Goal: Task Accomplishment & Management: Complete application form

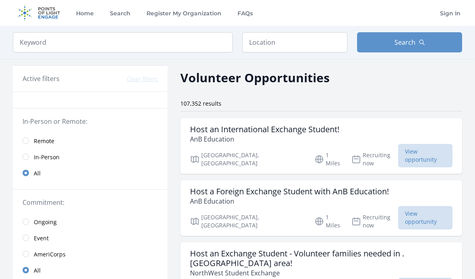
click at [49, 142] on span "Remote" at bounding box center [44, 141] width 21 height 8
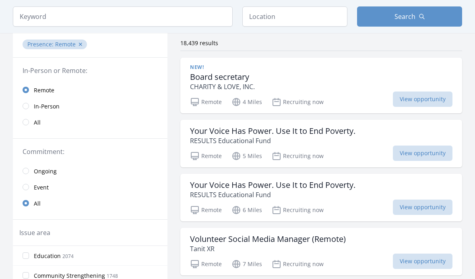
scroll to position [62, 0]
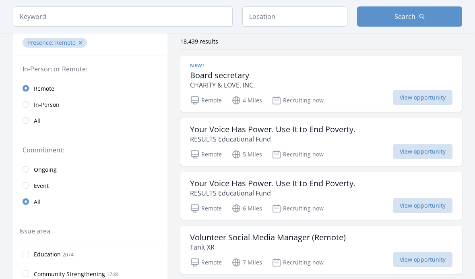
click at [53, 170] on span "Ongoing" at bounding box center [45, 170] width 23 height 8
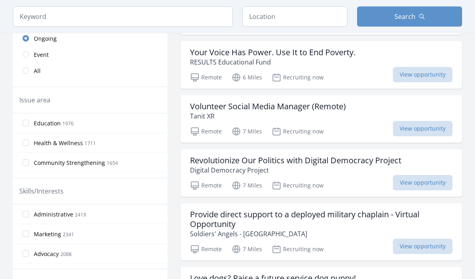
scroll to position [193, 0]
click at [300, 188] on p "Recruiting now" at bounding box center [298, 185] width 52 height 10
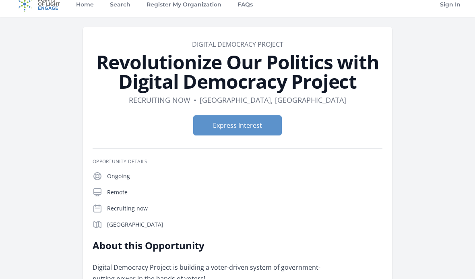
scroll to position [17, 0]
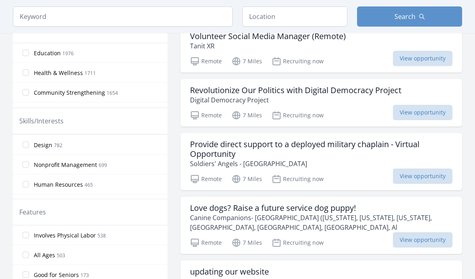
scroll to position [197, 0]
click at [157, 147] on label "Design 782" at bounding box center [90, 144] width 155 height 16
click at [29, 147] on input "Design 782" at bounding box center [26, 144] width 6 height 6
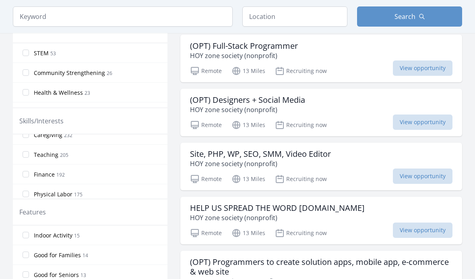
scroll to position [386, 0]
click at [154, 154] on label "Teaching 205" at bounding box center [90, 153] width 155 height 16
click at [29, 154] on input "Teaching 205" at bounding box center [26, 152] width 6 height 6
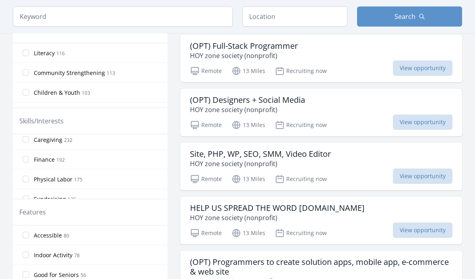
scroll to position [402, 0]
click at [152, 144] on label "Caregiving 232" at bounding box center [90, 136] width 155 height 16
click at [29, 140] on input "Caregiving 232" at bounding box center [26, 136] width 6 height 6
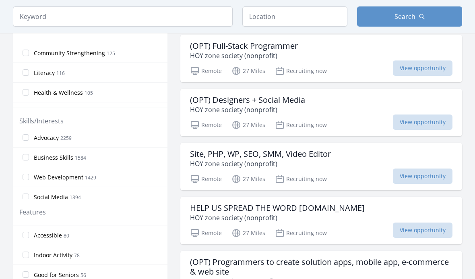
scroll to position [104, 0]
click at [153, 154] on label "Business Skills 1584" at bounding box center [90, 158] width 155 height 16
click at [29, 155] on input "Business Skills 1584" at bounding box center [26, 158] width 6 height 6
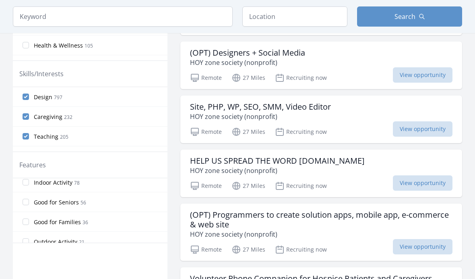
scroll to position [27, 0]
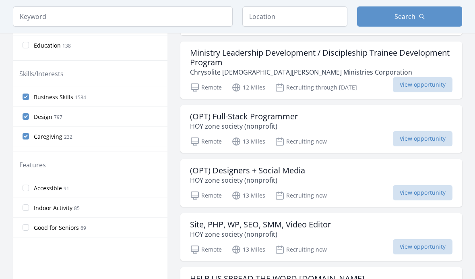
click at [126, 189] on label "Accessible 91" at bounding box center [90, 188] width 155 height 16
click at [29, 189] on input "Accessible 91" at bounding box center [26, 187] width 6 height 6
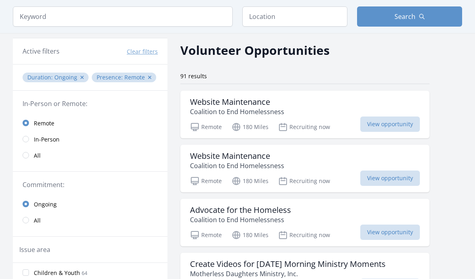
scroll to position [0, 0]
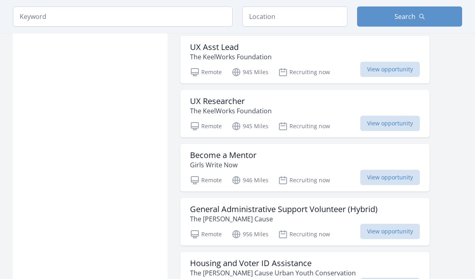
scroll to position [883, 0]
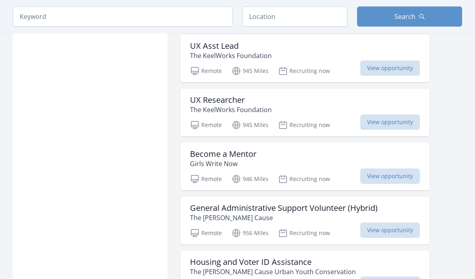
click at [261, 149] on div "Become a Mentor Girls Write Now" at bounding box center [305, 158] width 230 height 19
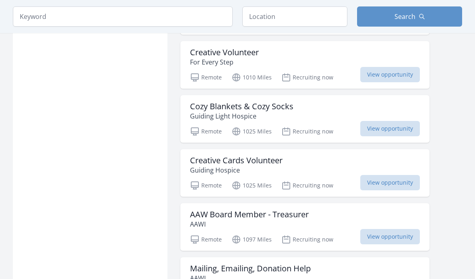
scroll to position [1786, 0]
click at [342, 51] on div "Creative Volunteer For Every Step" at bounding box center [305, 56] width 230 height 19
click at [319, 47] on div "Creative Volunteer For Every Step" at bounding box center [305, 56] width 230 height 19
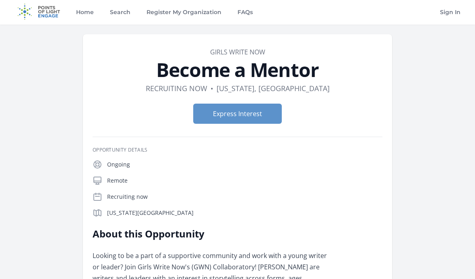
scroll to position [2, 0]
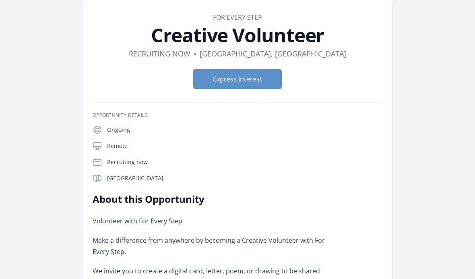
scroll to position [33, 0]
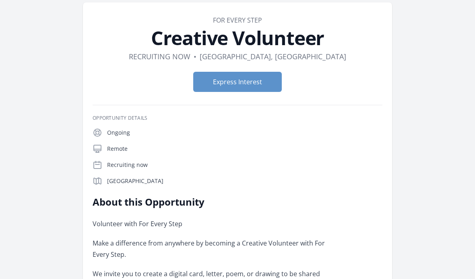
click at [245, 81] on button "Express Interest" at bounding box center [237, 82] width 89 height 20
